Goal: Task Accomplishment & Management: Use online tool/utility

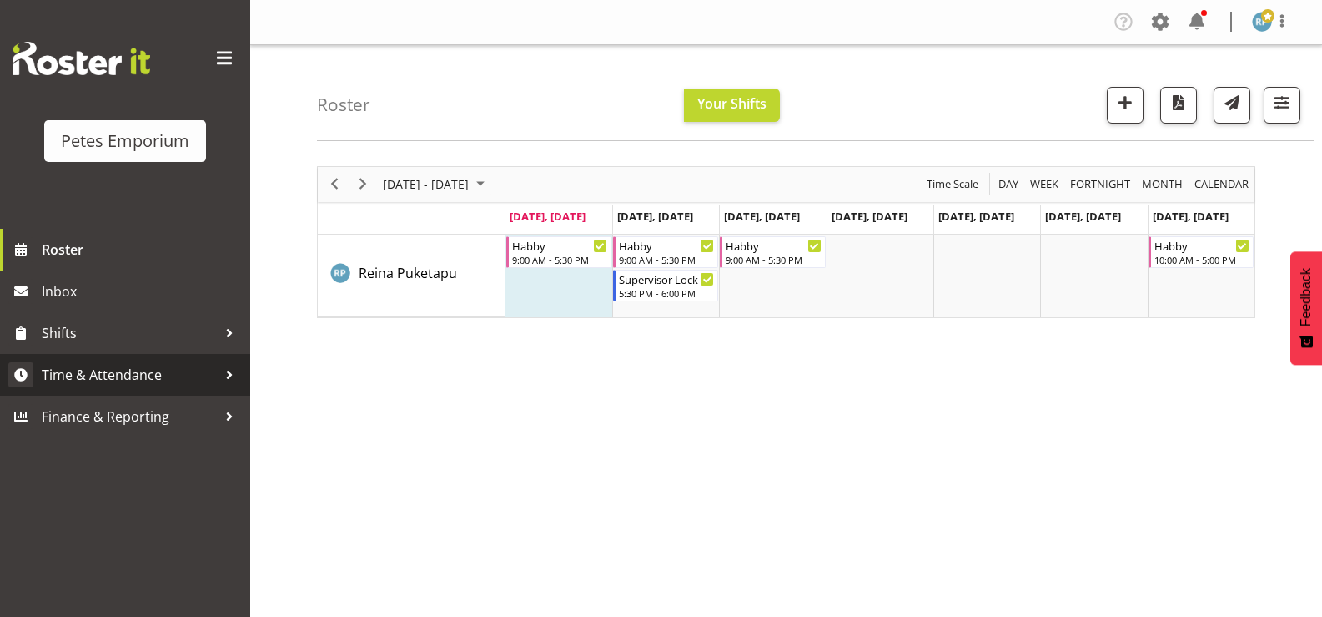
click at [162, 385] on span "Time & Attendance" at bounding box center [129, 374] width 175 height 25
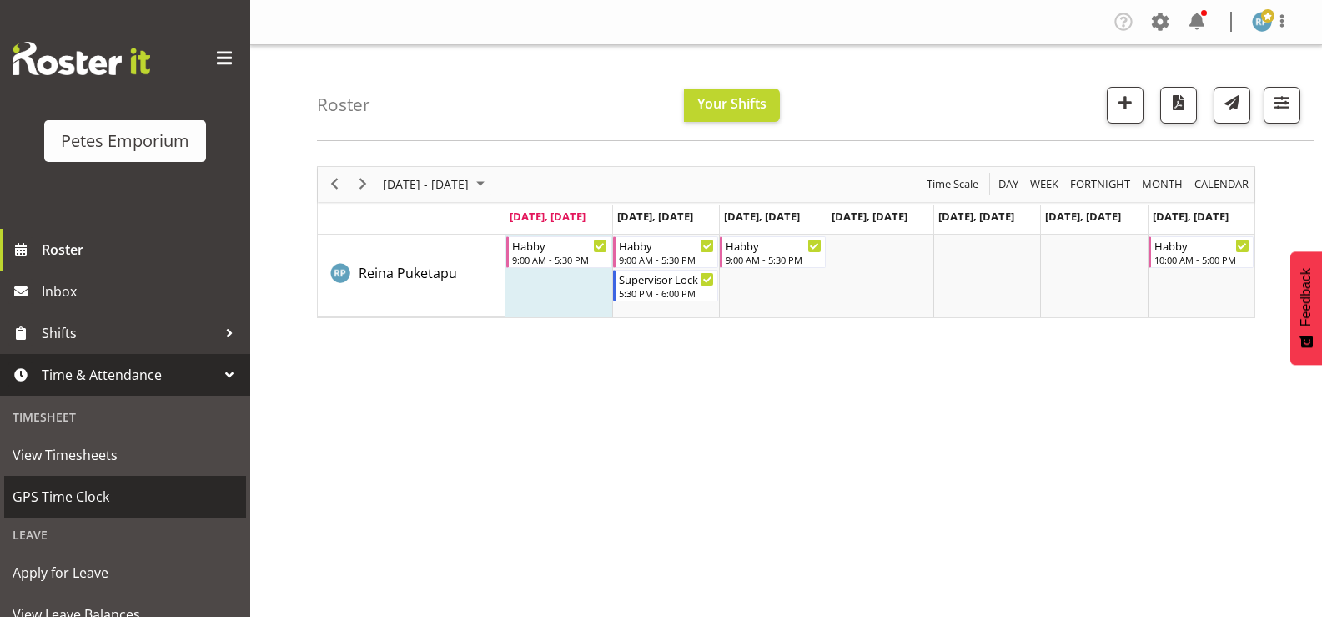
click at [112, 490] on span "GPS Time Clock" at bounding box center [125, 496] width 225 height 25
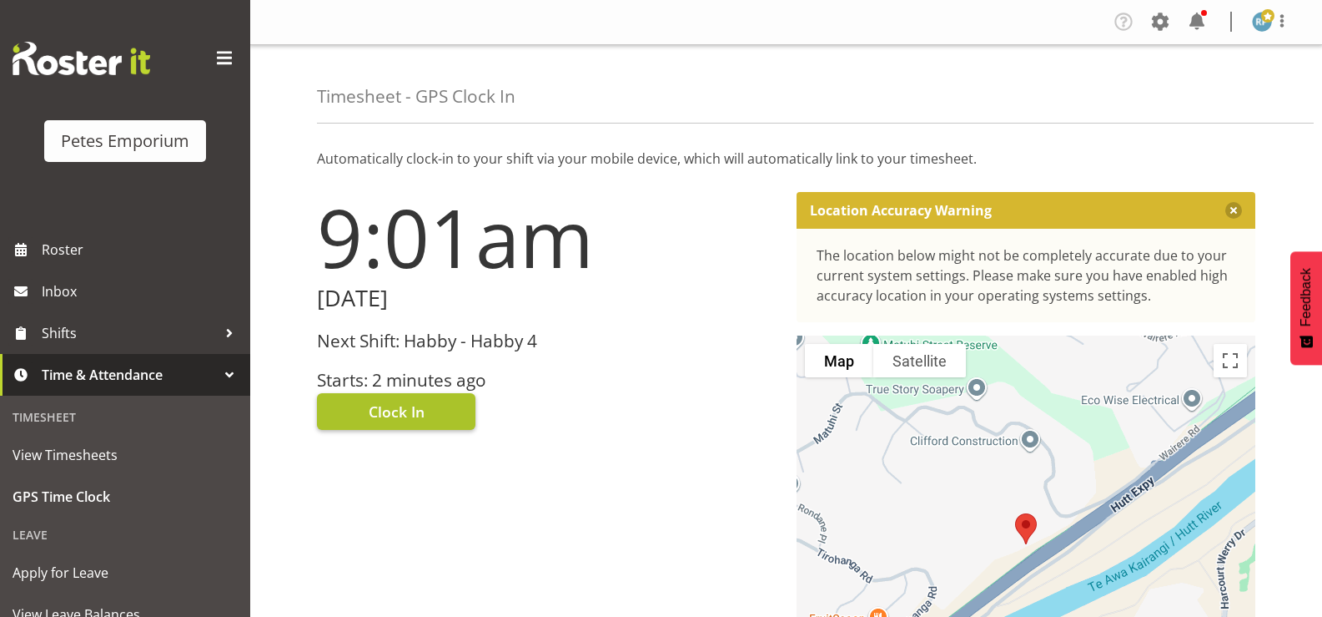
click at [434, 411] on button "Clock In" at bounding box center [396, 411] width 159 height 37
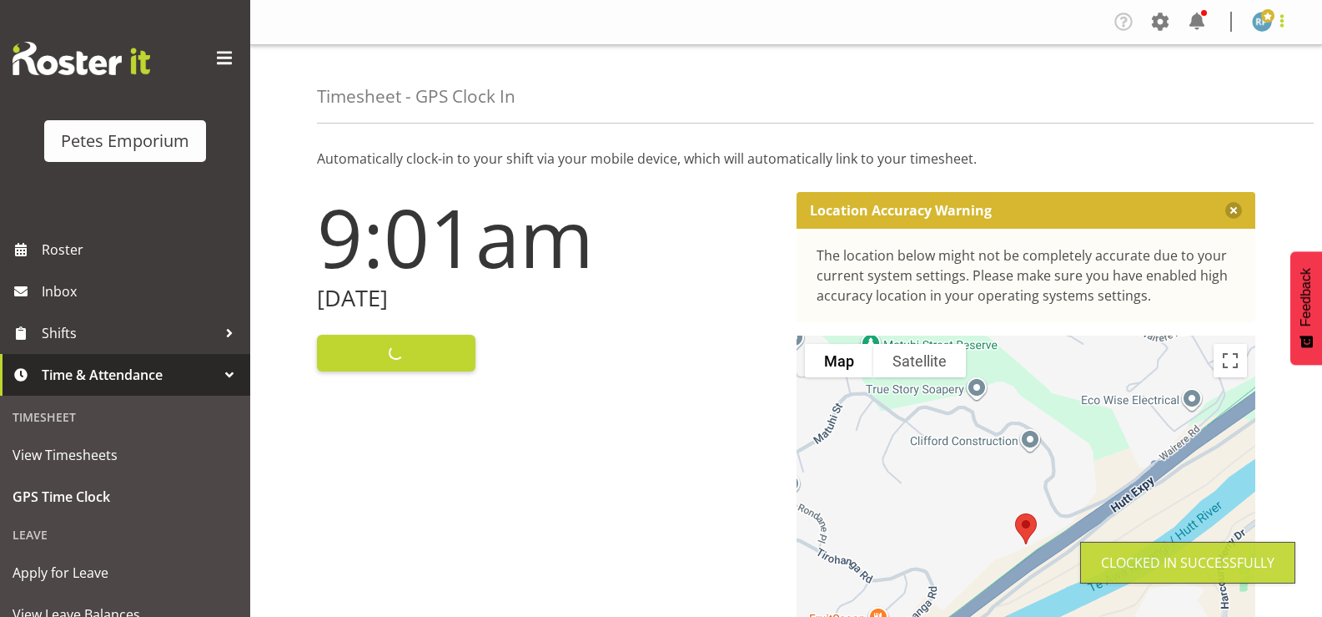
click at [1288, 22] on span at bounding box center [1282, 21] width 20 height 20
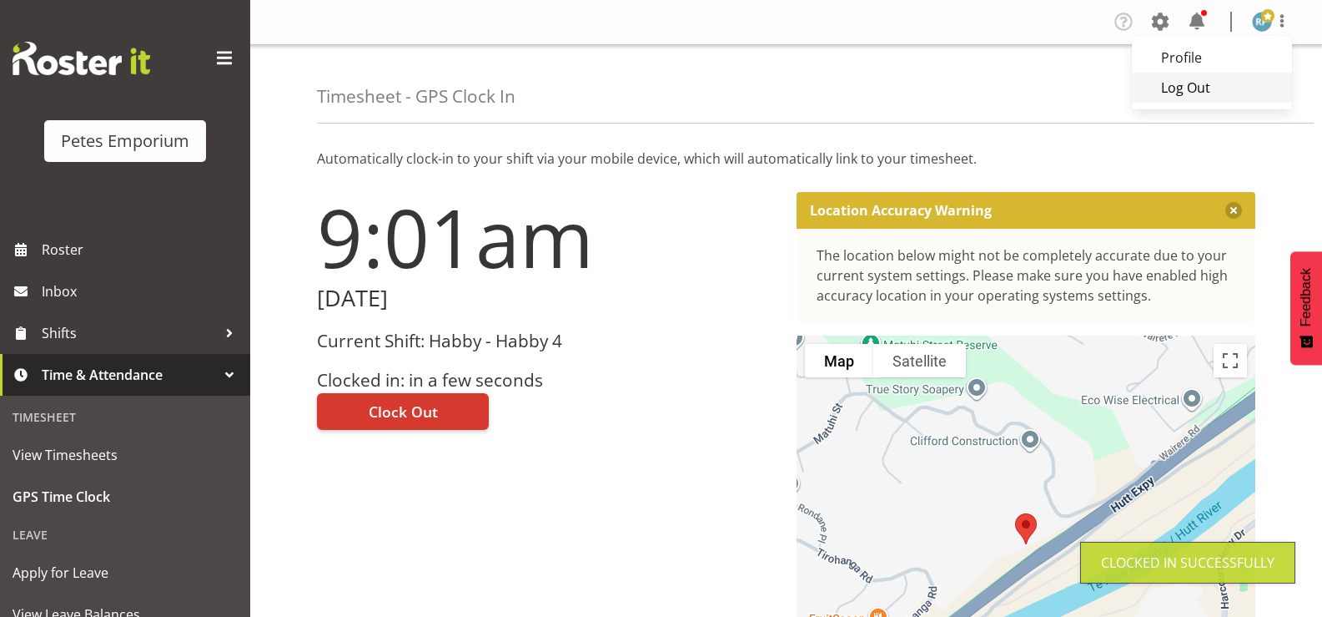
click at [1225, 87] on link "Log Out" at bounding box center [1212, 88] width 160 height 30
